Goal: Task Accomplishment & Management: Use online tool/utility

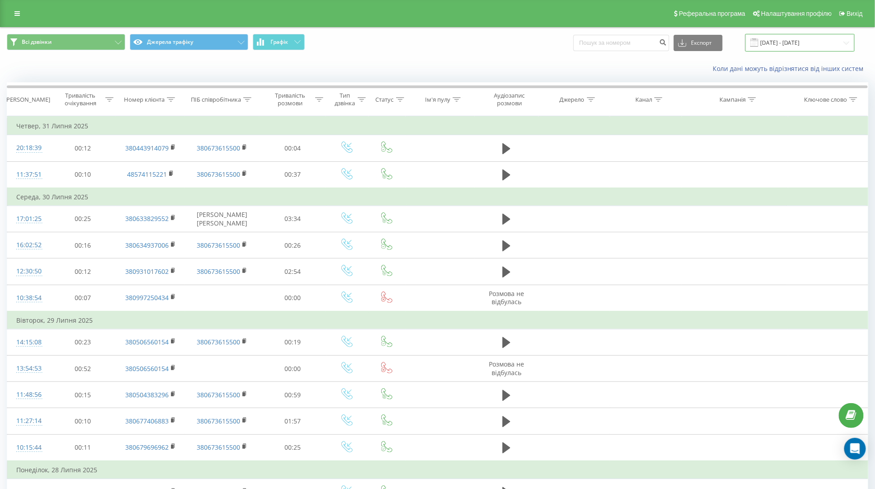
click at [793, 43] on input "01.07.2025 - 31.07.2025" at bounding box center [799, 43] width 109 height 18
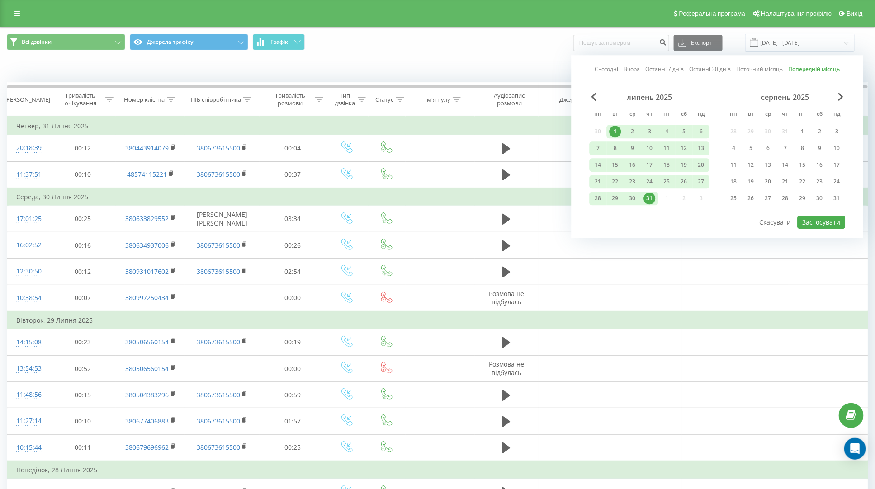
click at [752, 73] on link "Поточний місяць" at bounding box center [760, 69] width 47 height 9
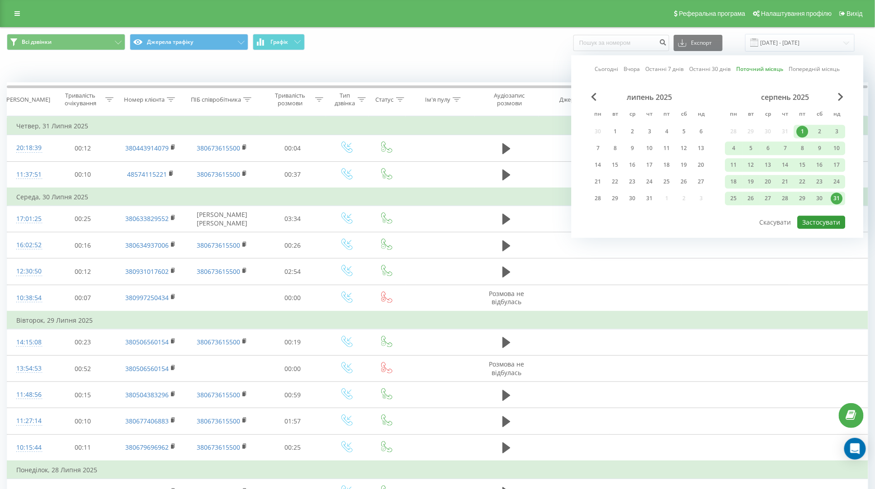
click at [816, 221] on button "Застосувати" at bounding box center [822, 222] width 48 height 13
type input "01.08.2025 - 31.08.2025"
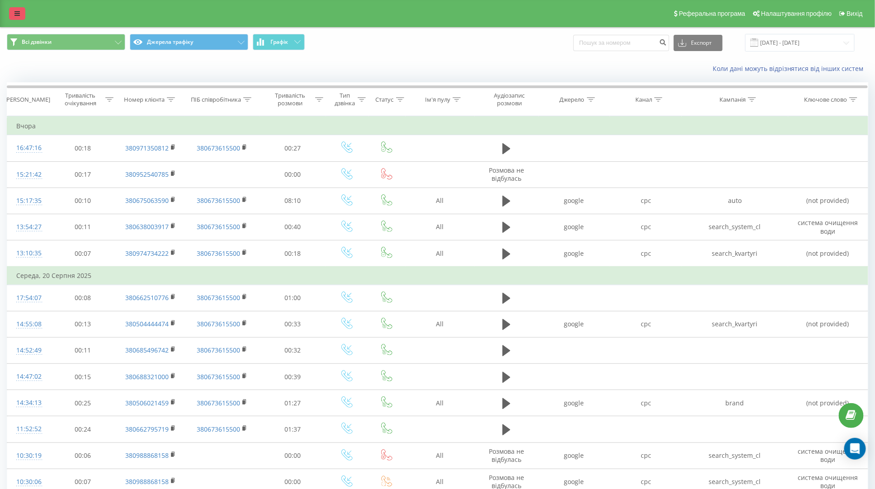
click at [18, 14] on icon at bounding box center [16, 13] width 5 height 6
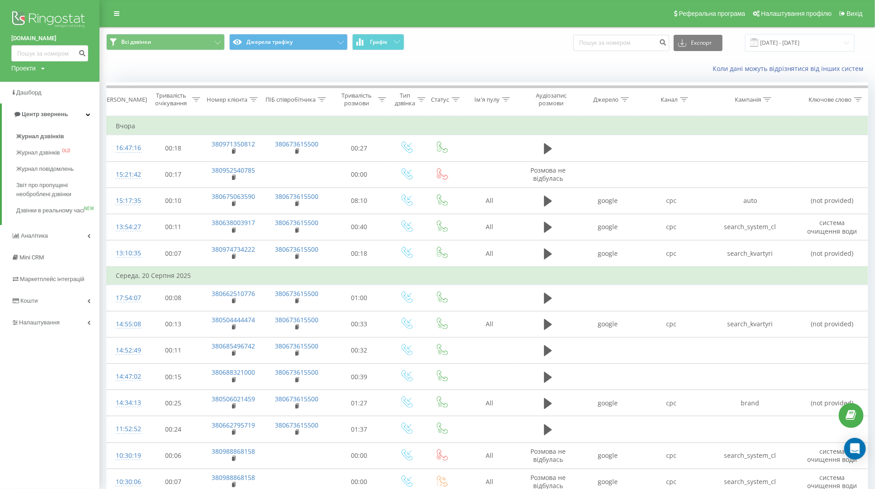
click at [47, 18] on img at bounding box center [49, 20] width 77 height 23
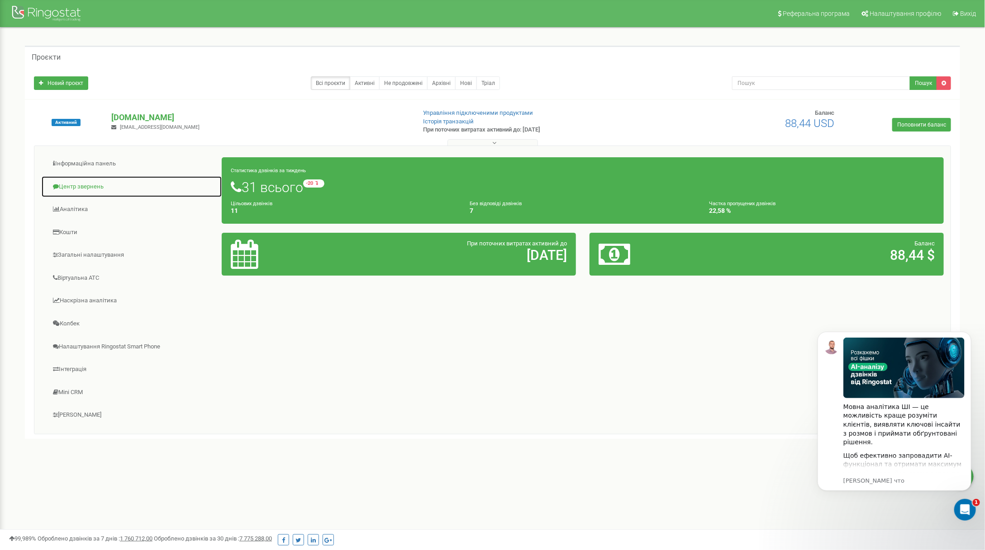
click at [94, 185] on link "Центр звернень" at bounding box center [131, 187] width 181 height 22
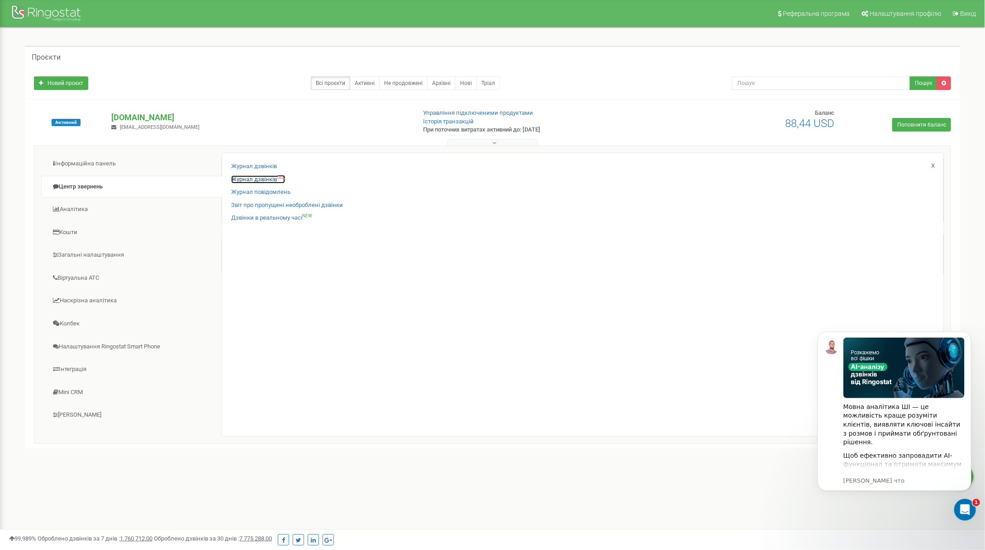
click at [274, 179] on link "Журнал дзвінків OLD" at bounding box center [258, 180] width 54 height 9
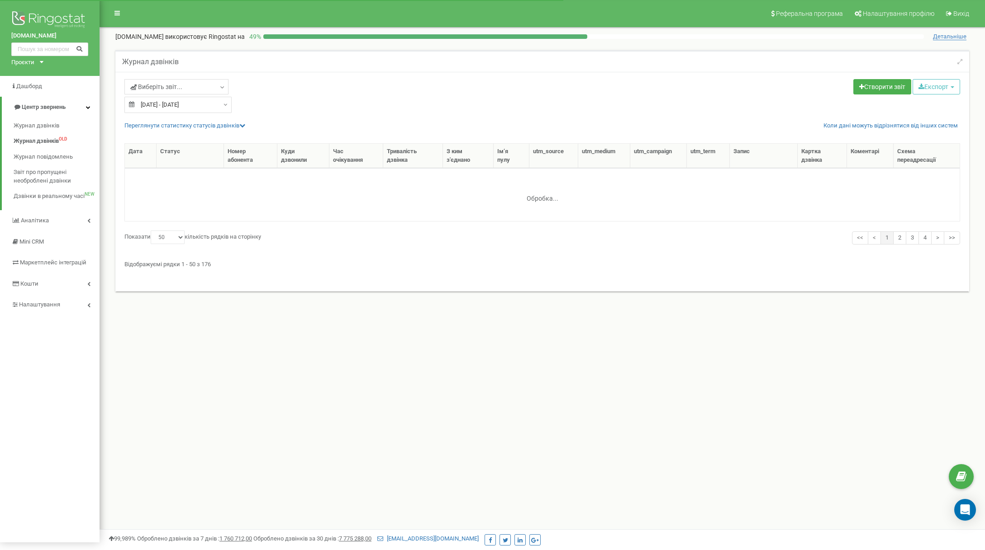
select select "50"
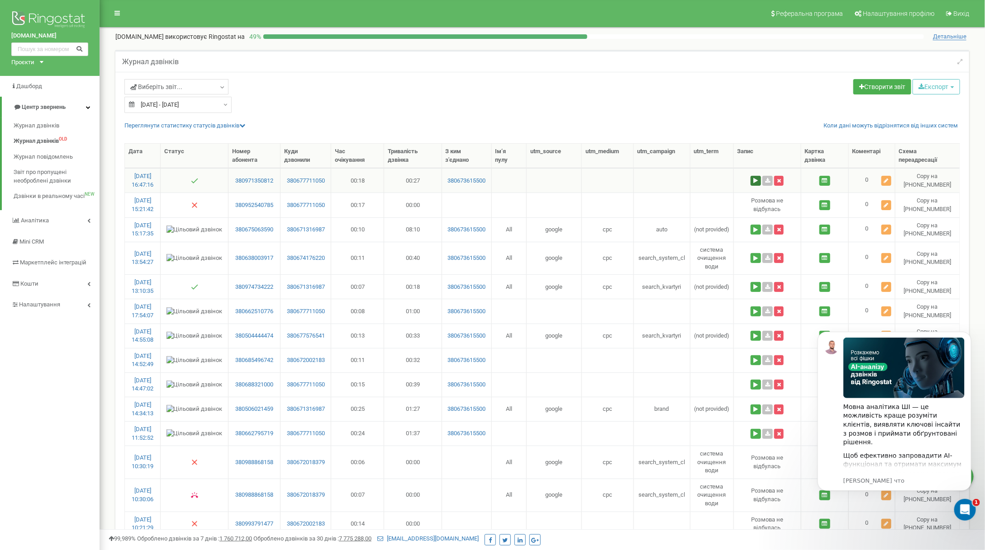
click at [759, 178] on button at bounding box center [755, 181] width 10 height 10
click at [699, 207] on button at bounding box center [701, 206] width 15 height 12
click at [701, 208] on button at bounding box center [701, 206] width 15 height 12
click at [717, 206] on button at bounding box center [716, 206] width 15 height 12
